Goal: Information Seeking & Learning: Check status

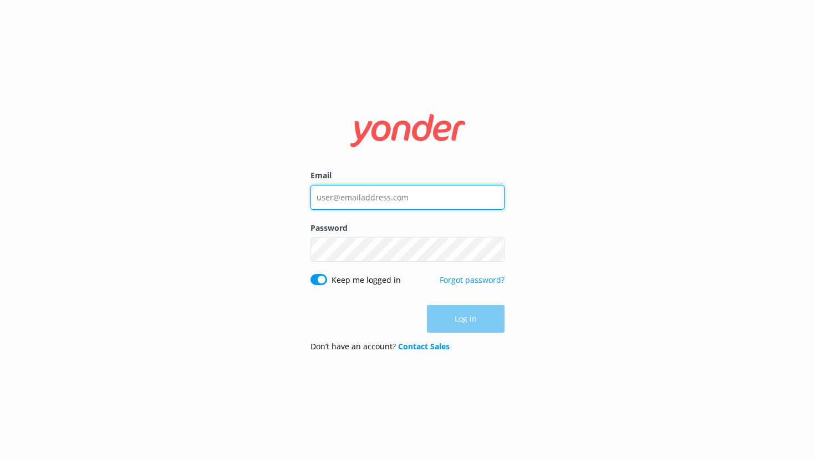
click at [386, 206] on input "Email" at bounding box center [407, 197] width 194 height 25
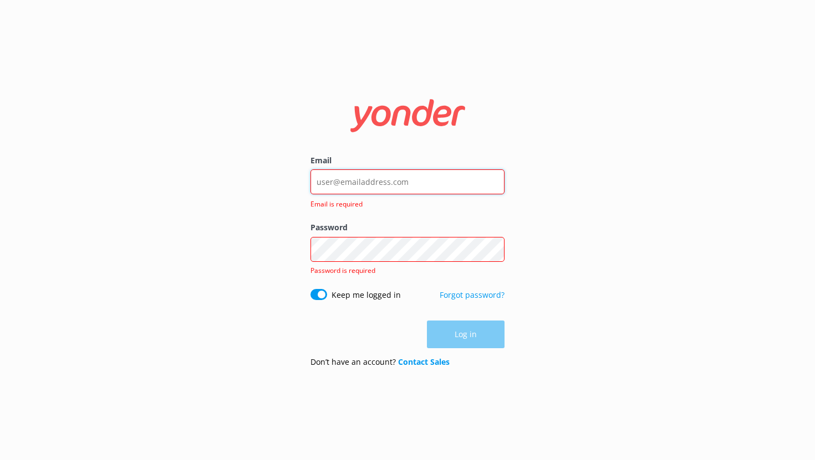
type input "[EMAIL_ADDRESS][DOMAIN_NAME]"
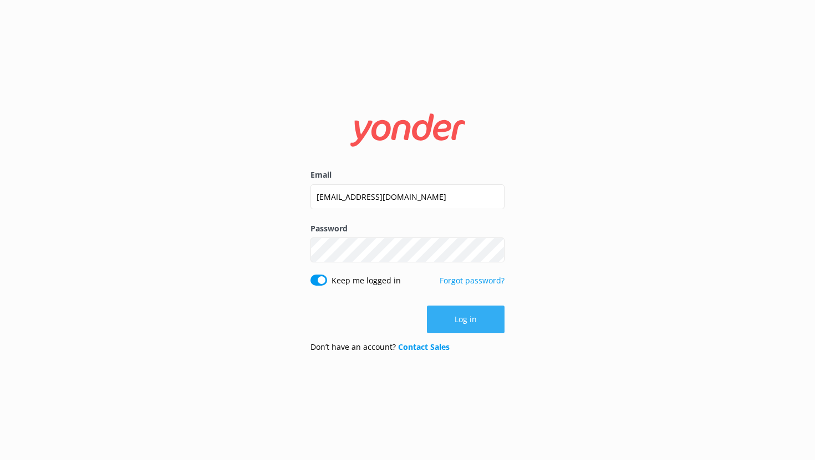
click at [469, 315] on button "Log in" at bounding box center [466, 320] width 78 height 28
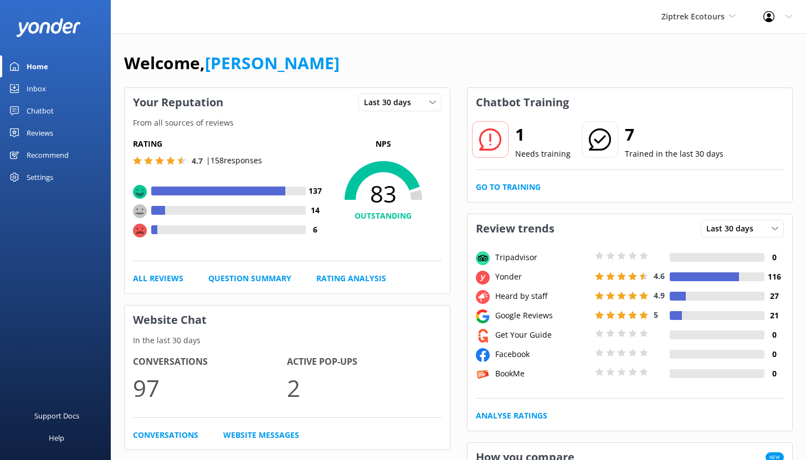
click at [40, 133] on div "Reviews" at bounding box center [40, 133] width 27 height 22
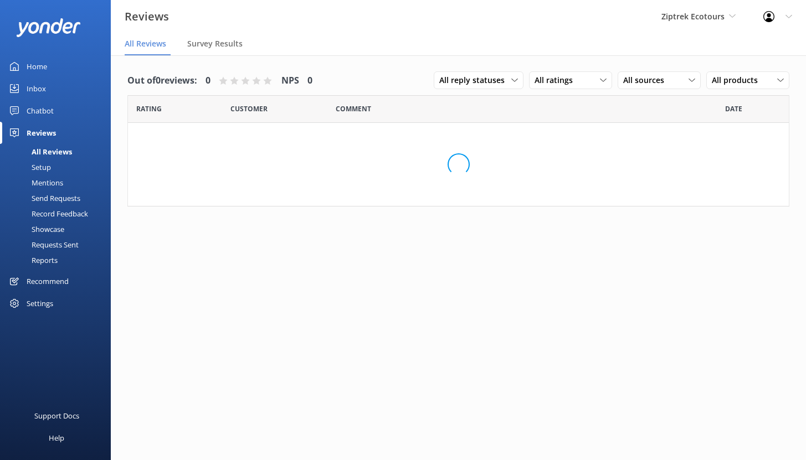
click at [41, 107] on div "Chatbot" at bounding box center [40, 111] width 27 height 22
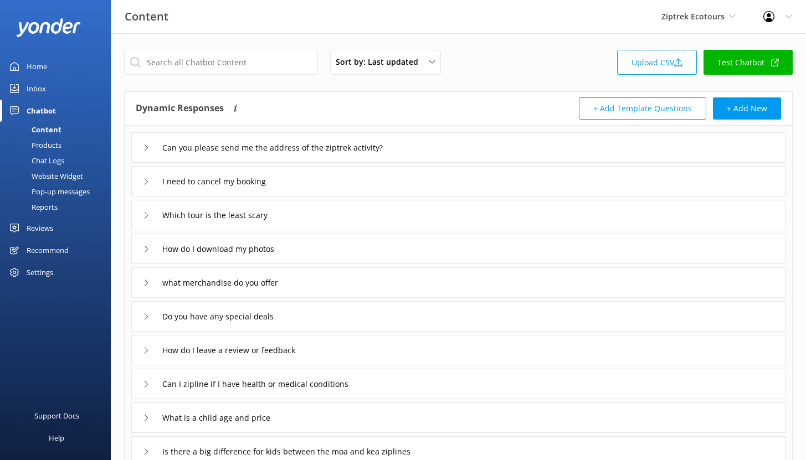
click at [45, 202] on div "Reports" at bounding box center [32, 207] width 51 height 16
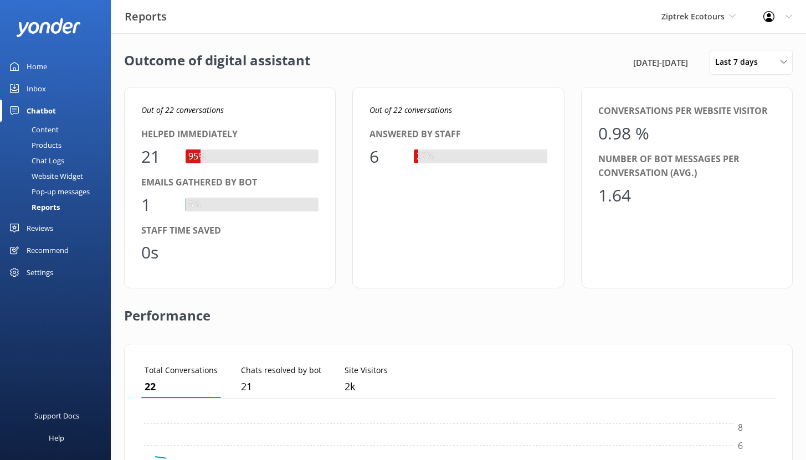
scroll to position [103, 626]
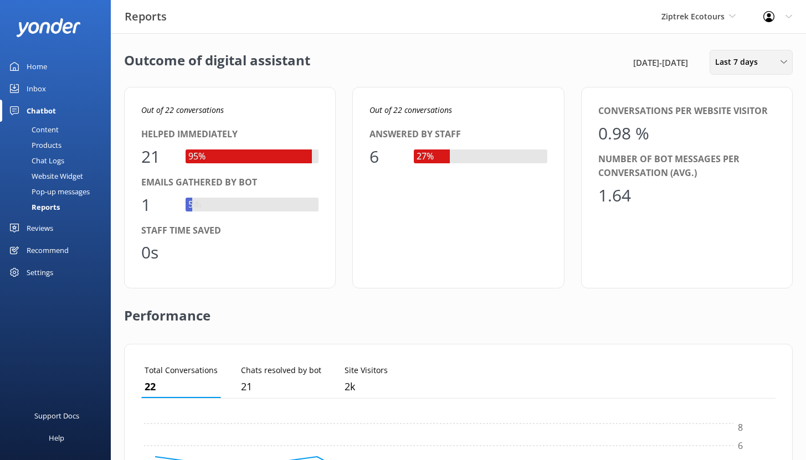
click at [733, 59] on span "Last 7 days" at bounding box center [739, 62] width 49 height 12
click at [733, 111] on div "Last 30 days" at bounding box center [735, 110] width 39 height 11
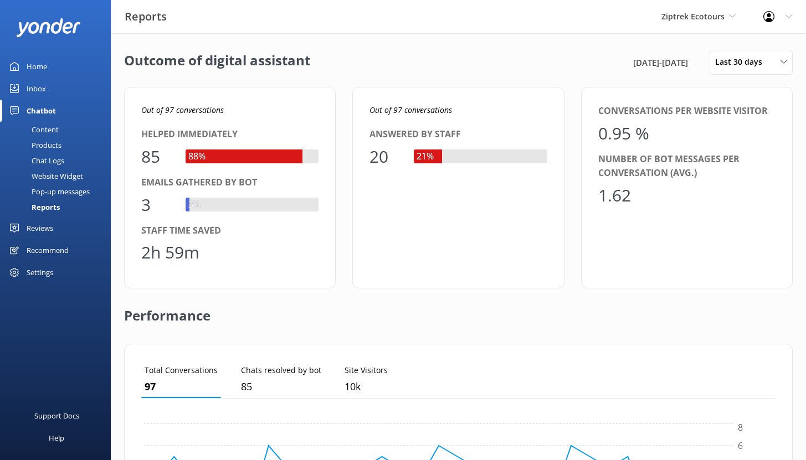
click at [52, 65] on link "Home" at bounding box center [55, 66] width 111 height 22
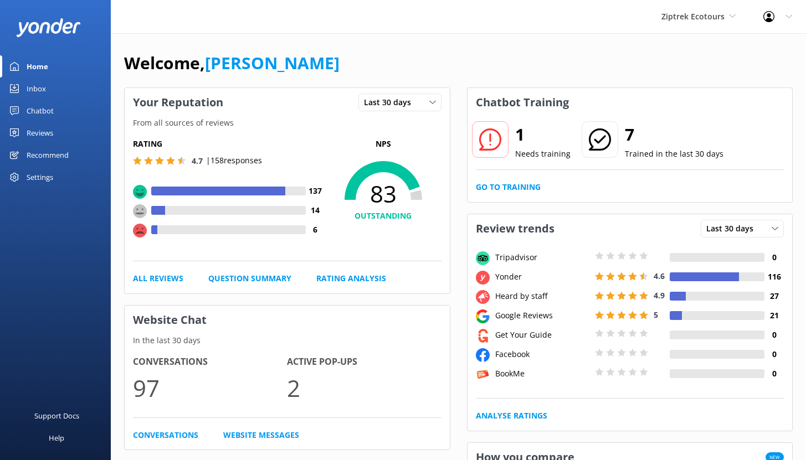
click at [34, 110] on div "Chatbot" at bounding box center [40, 111] width 27 height 22
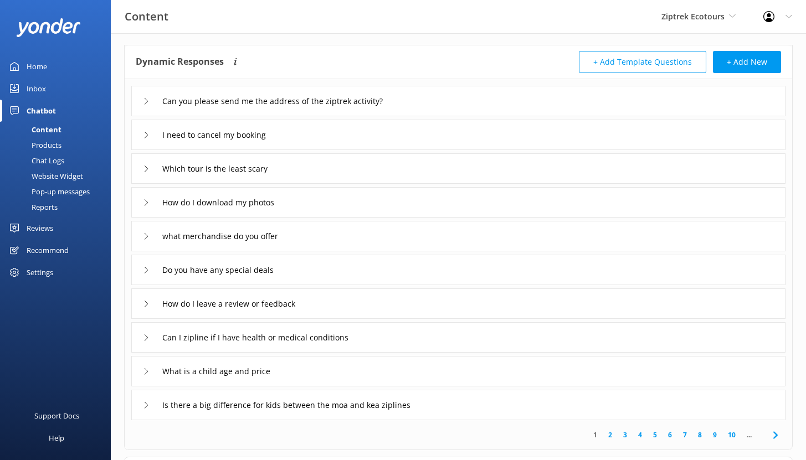
scroll to position [47, 0]
click at [51, 204] on div "Reports" at bounding box center [32, 207] width 51 height 16
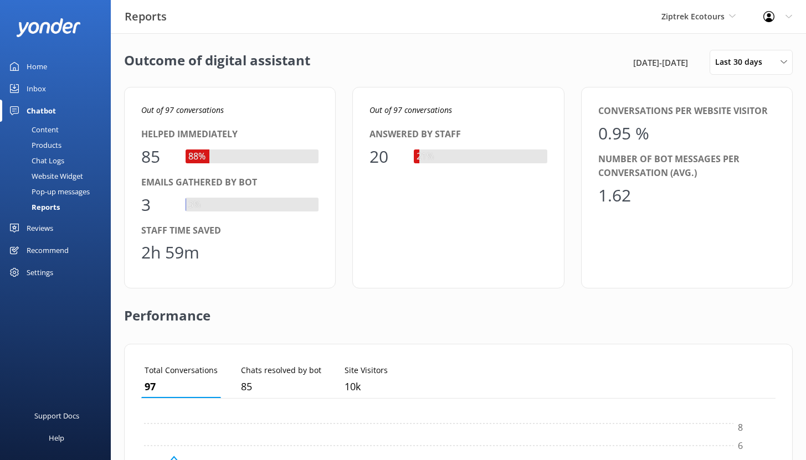
scroll to position [103, 626]
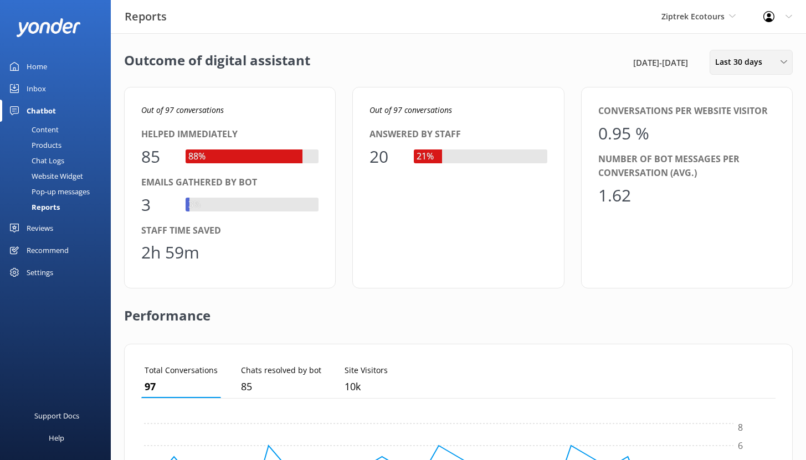
click at [763, 64] on span "Last 30 days" at bounding box center [742, 62] width 54 height 12
click at [764, 64] on span "Last 30 days" at bounding box center [742, 62] width 54 height 12
click at [240, 139] on div "Helped immediately" at bounding box center [229, 134] width 177 height 14
drag, startPoint x: 165, startPoint y: 109, endPoint x: 203, endPoint y: 111, distance: 37.7
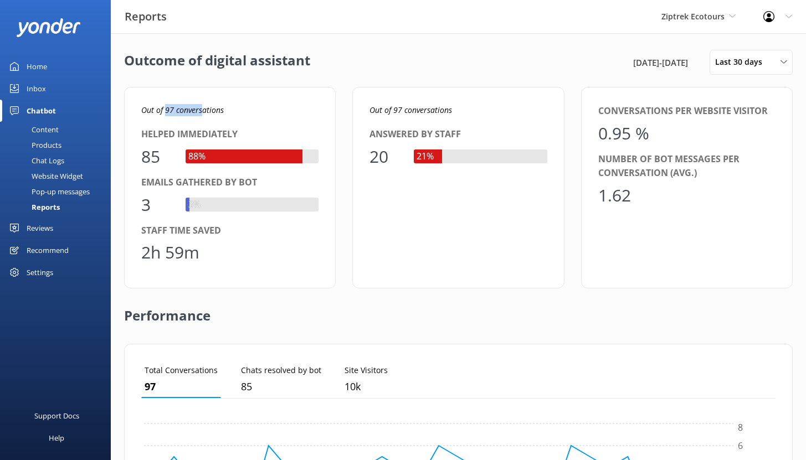
click at [202, 111] on icon "Out of 97 conversations" at bounding box center [182, 110] width 83 height 11
drag, startPoint x: 371, startPoint y: 157, endPoint x: 385, endPoint y: 158, distance: 14.5
click at [385, 158] on div "20" at bounding box center [386, 157] width 33 height 27
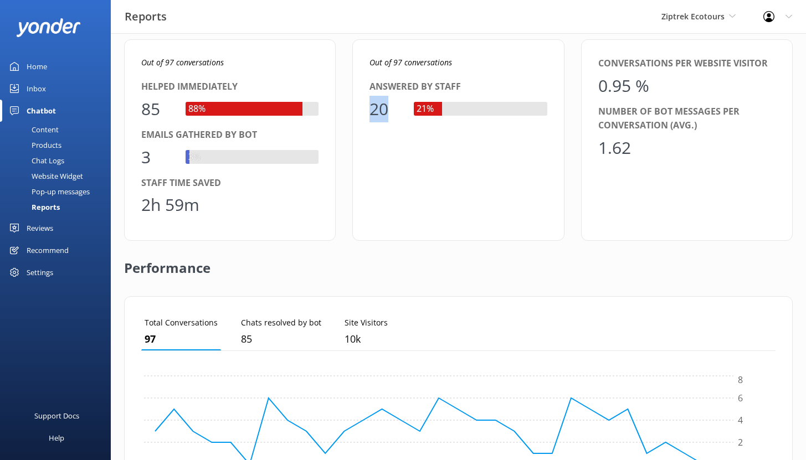
scroll to position [60, 0]
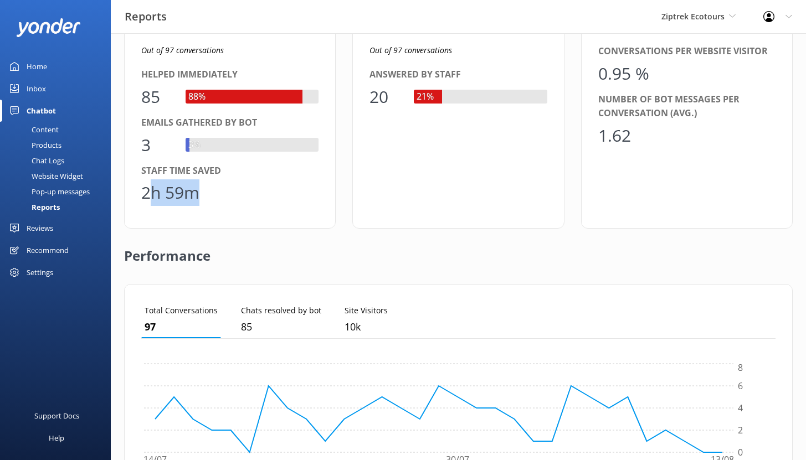
drag, startPoint x: 187, startPoint y: 195, endPoint x: 146, endPoint y: 195, distance: 40.5
click at [146, 195] on div "2h 59m" at bounding box center [170, 193] width 58 height 27
click at [143, 196] on div "2h 59m" at bounding box center [170, 193] width 58 height 27
drag, startPoint x: 143, startPoint y: 196, endPoint x: 217, endPoint y: 193, distance: 73.8
click at [229, 196] on div "2h 59m" at bounding box center [229, 193] width 177 height 27
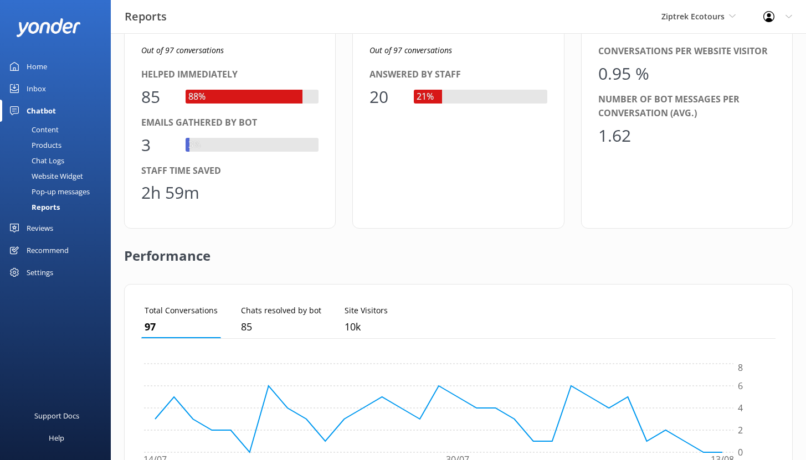
click at [150, 98] on div "85" at bounding box center [157, 97] width 33 height 27
drag, startPoint x: 144, startPoint y: 192, endPoint x: 193, endPoint y: 192, distance: 49.3
click at [193, 192] on div "2h 59m" at bounding box center [170, 193] width 58 height 27
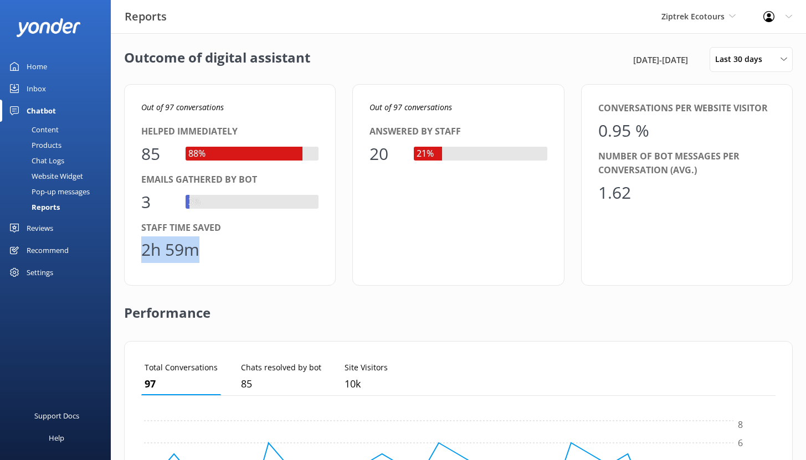
scroll to position [312, 0]
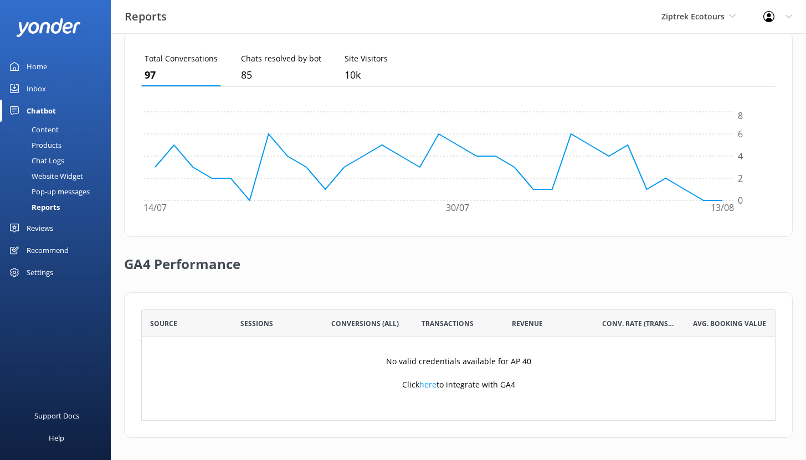
click at [50, 129] on div "Content" at bounding box center [33, 130] width 52 height 16
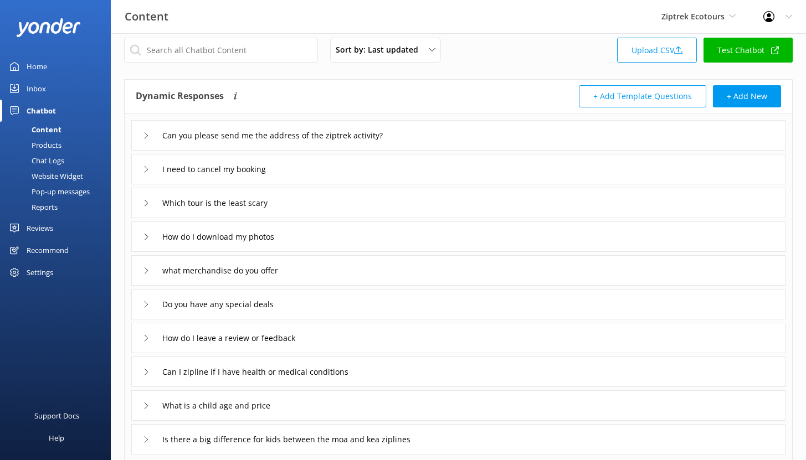
scroll to position [67, 0]
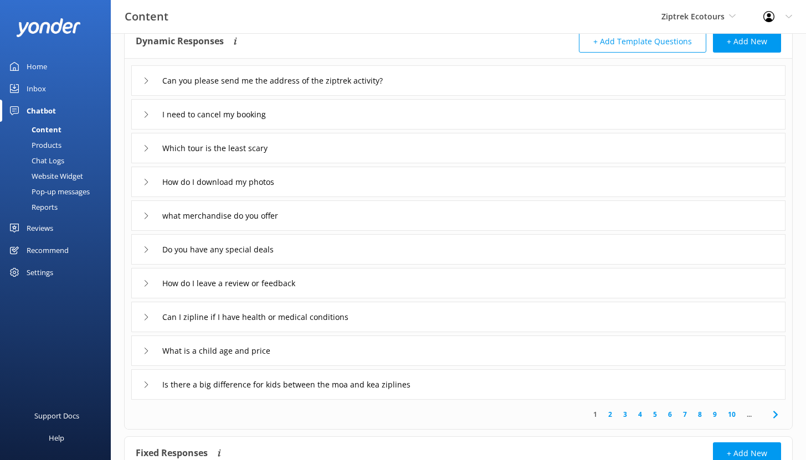
click at [63, 250] on div "Recommend" at bounding box center [48, 250] width 42 height 22
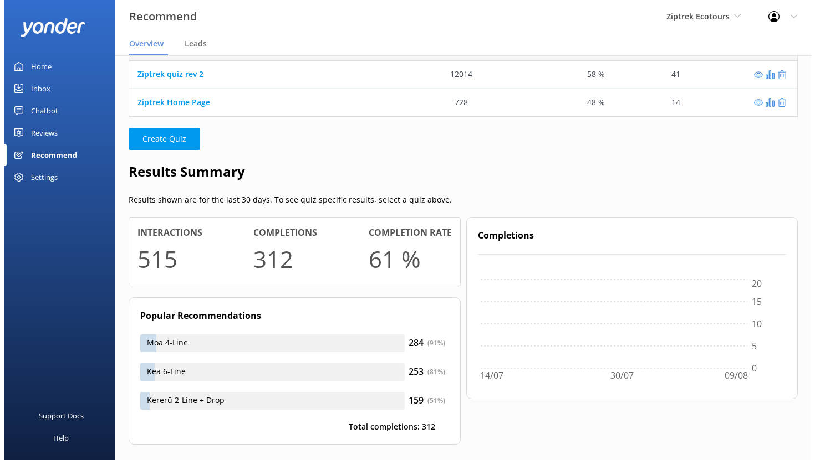
scroll to position [9, 9]
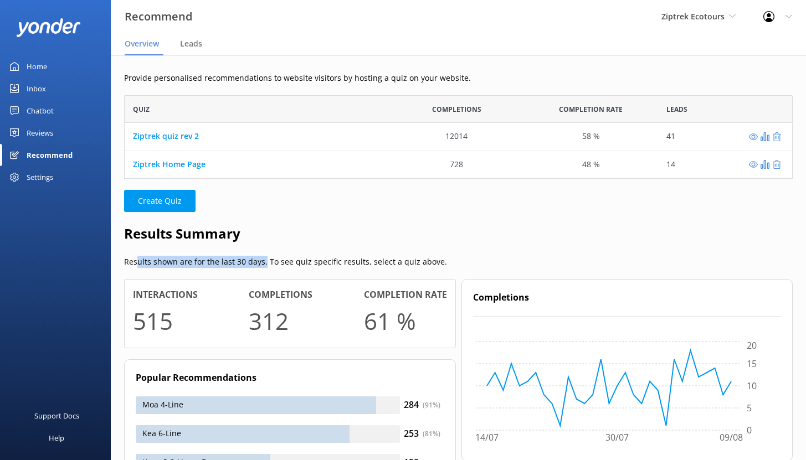
drag, startPoint x: 168, startPoint y: 262, endPoint x: 263, endPoint y: 263, distance: 95.3
click at [263, 263] on p "Results shown are for the last 30 days. To see quiz specific results, select a …" at bounding box center [458, 262] width 669 height 12
drag, startPoint x: 136, startPoint y: 322, endPoint x: 176, endPoint y: 324, distance: 39.9
click at [176, 324] on div "Interactions 515" at bounding box center [165, 314] width 65 height 52
drag, startPoint x: 250, startPoint y: 321, endPoint x: 295, endPoint y: 323, distance: 44.9
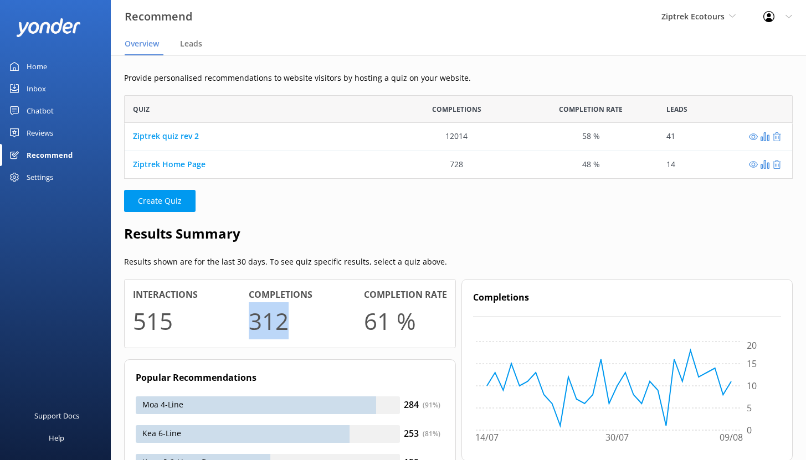
click at [295, 323] on div "Completions 312" at bounding box center [281, 314] width 64 height 52
drag, startPoint x: 367, startPoint y: 324, endPoint x: 446, endPoint y: 320, distance: 78.8
click at [446, 320] on div "Completion rate 61 %" at bounding box center [405, 314] width 83 height 52
drag, startPoint x: 422, startPoint y: 326, endPoint x: 370, endPoint y: 327, distance: 52.6
click at [370, 327] on div "Completion rate 61 %" at bounding box center [405, 314] width 83 height 52
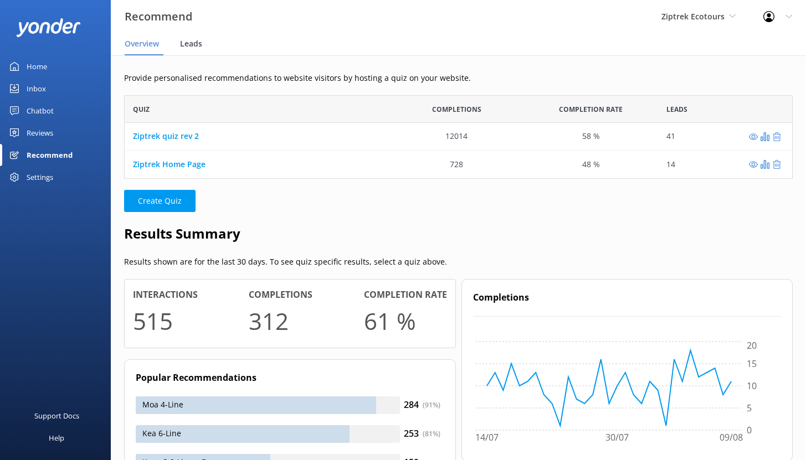
click at [195, 45] on span "Leads" at bounding box center [191, 43] width 22 height 11
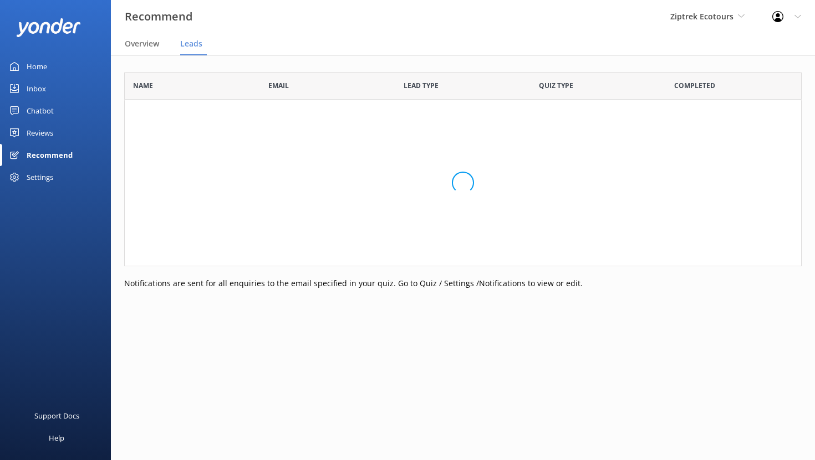
scroll to position [297, 669]
